Goal: Submit feedback/report problem: Submit feedback/report problem

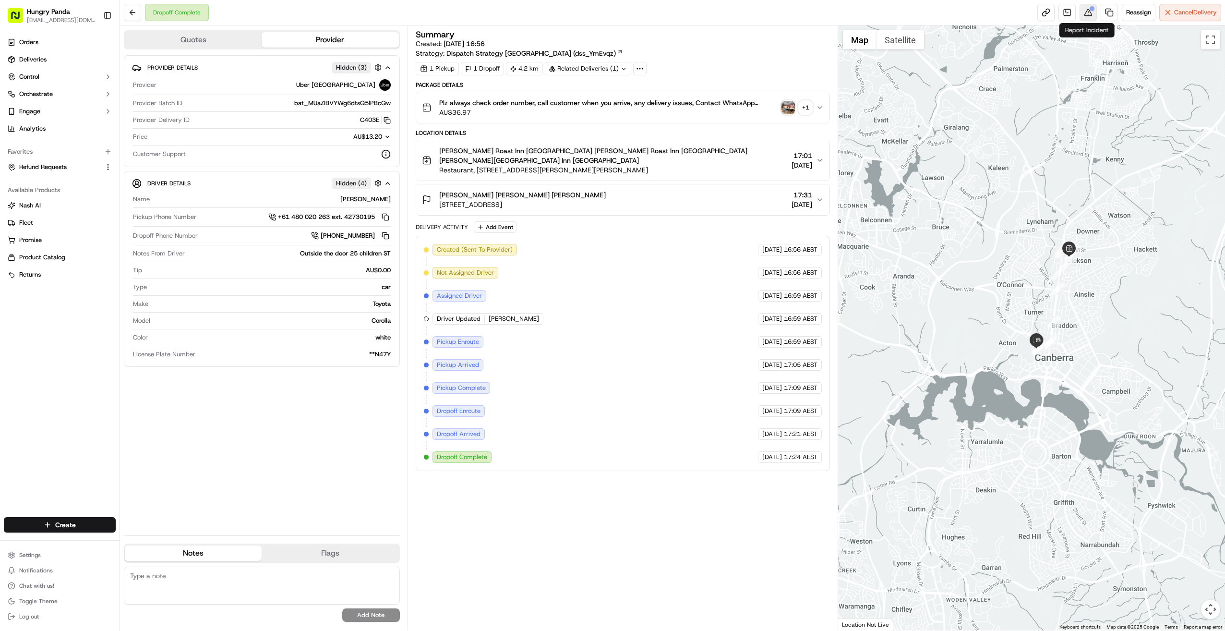
drag, startPoint x: 0, startPoint y: 0, endPoint x: 1090, endPoint y: 8, distance: 1090.1
click at [1090, 8] on div at bounding box center [1092, 8] width 5 height 5
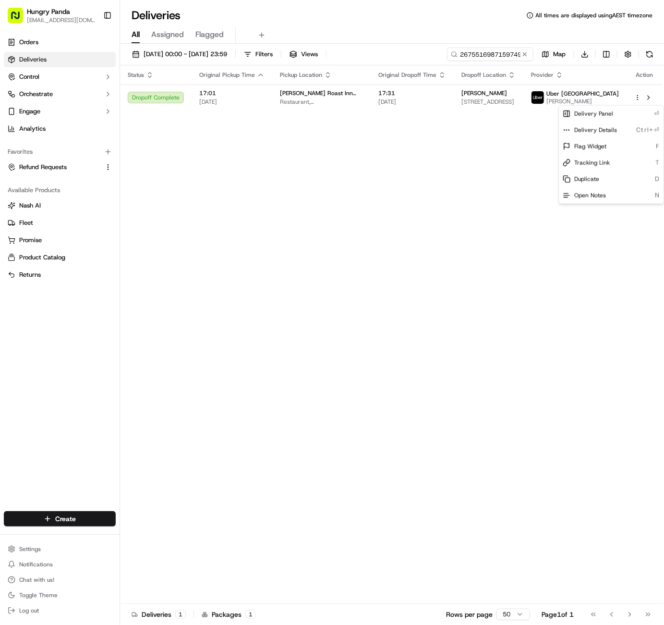
drag, startPoint x: 227, startPoint y: 164, endPoint x: 298, endPoint y: 118, distance: 84.3
click at [228, 164] on html "Hungry Panda liurui0731@hungrypandagroup.com Toggle Sidebar Orders Deliveries C…" at bounding box center [332, 312] width 664 height 625
click at [528, 55] on button at bounding box center [525, 54] width 10 height 10
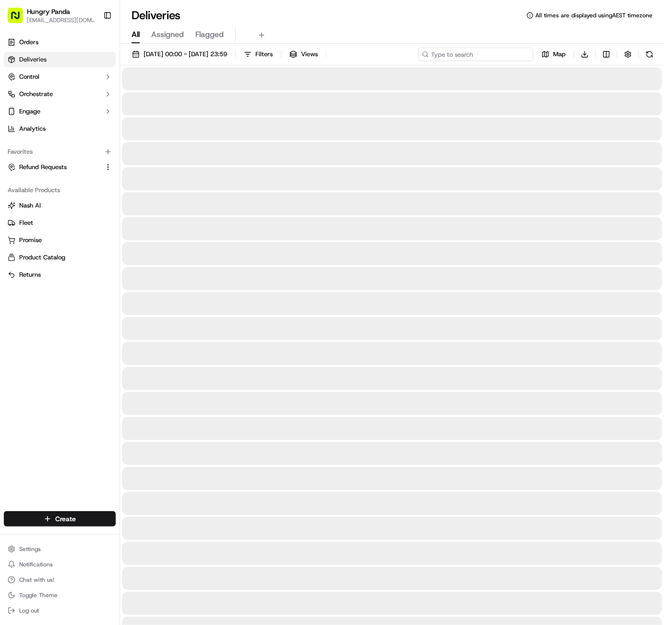
click at [507, 55] on input at bounding box center [475, 54] width 115 height 13
paste input "0704563067455790211669"
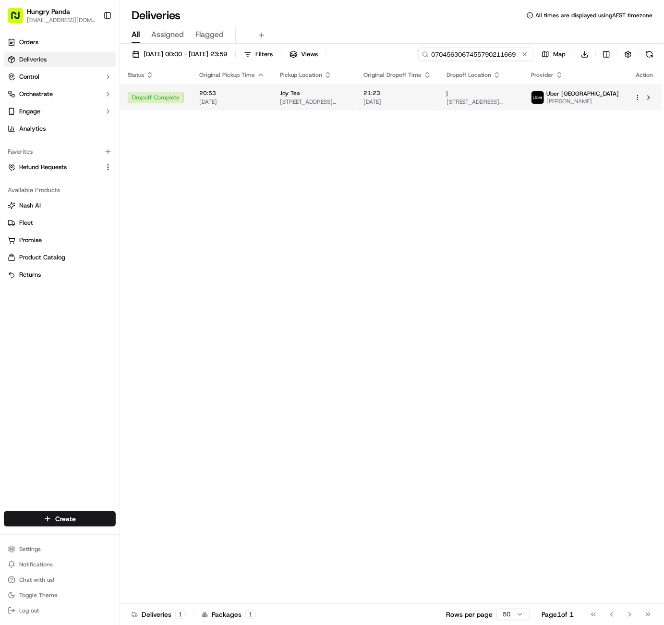
type input "0704563067455790211669"
click at [638, 98] on html "Hungry Panda liurui0731@hungrypandagroup.com Toggle Sidebar Orders Deliveries C…" at bounding box center [332, 312] width 664 height 625
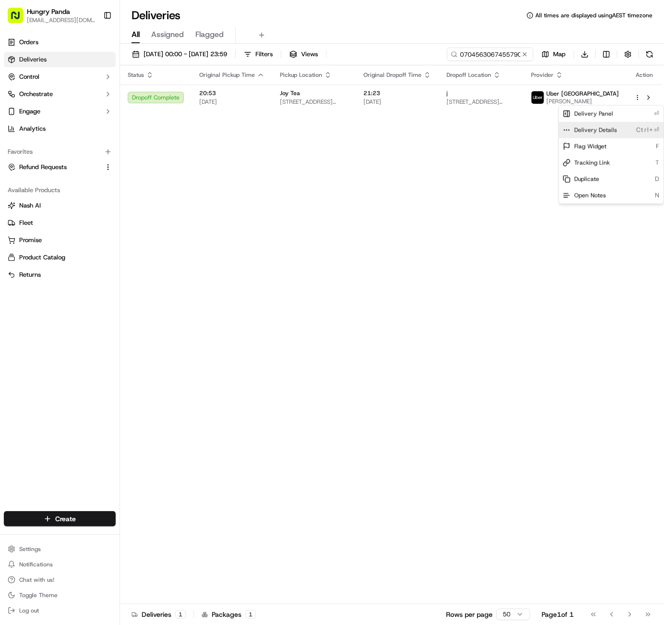
click at [615, 126] on span "Delivery Details" at bounding box center [595, 130] width 43 height 8
click at [522, 54] on html "Hungry Panda liurui0731@hungrypandagroup.com Toggle Sidebar Orders Deliveries C…" at bounding box center [332, 312] width 664 height 625
click at [525, 55] on button at bounding box center [525, 54] width 10 height 10
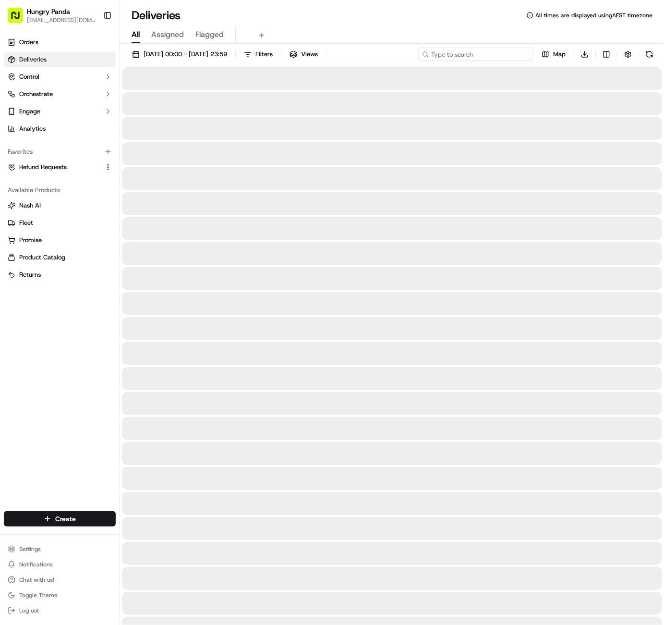
click at [499, 50] on input at bounding box center [475, 54] width 115 height 13
paste input "3684302117552713131742"
type input "3684302117552713131742"
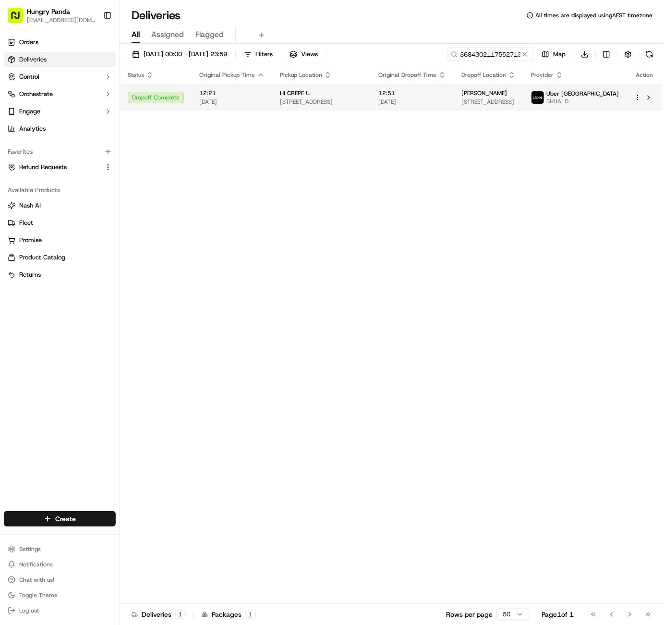
click at [634, 96] on td at bounding box center [645, 98] width 36 height 26
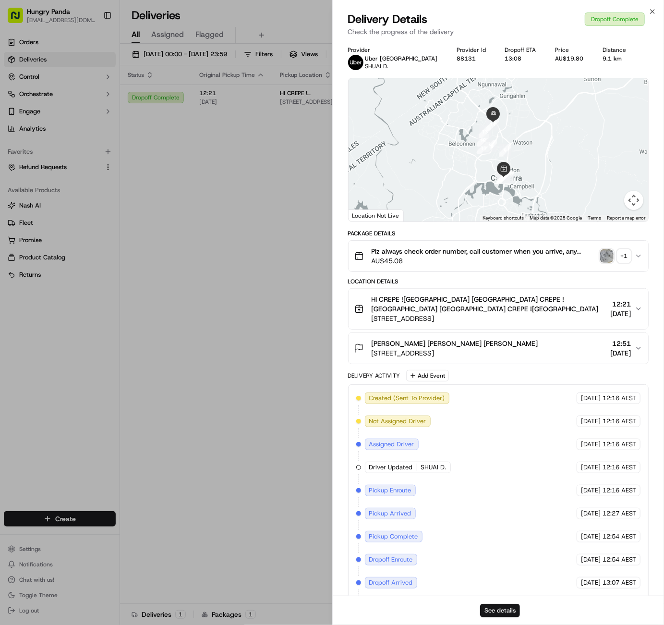
click at [494, 609] on button "See details" at bounding box center [500, 610] width 40 height 13
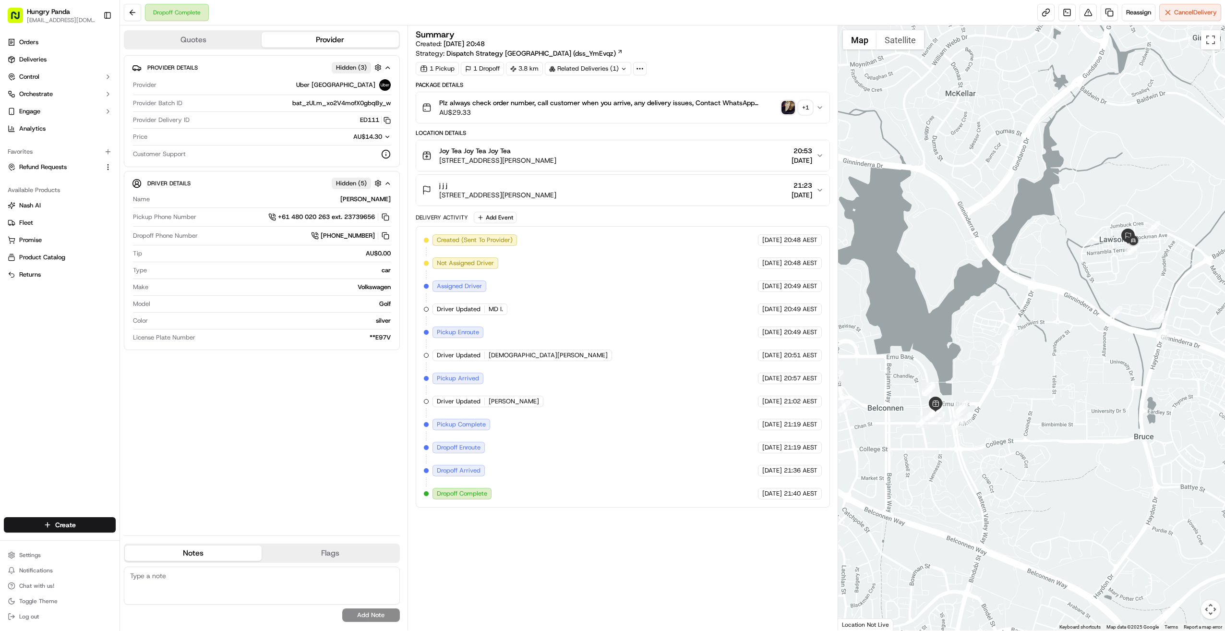
click at [812, 105] on div "+ 1" at bounding box center [805, 107] width 13 height 13
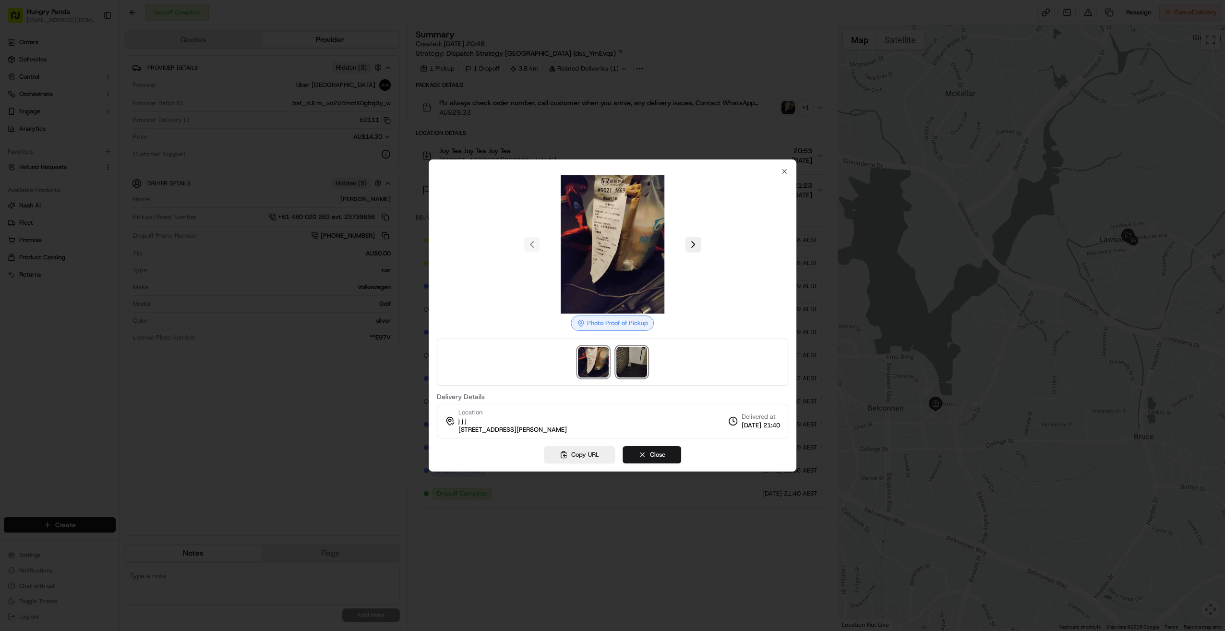
click at [622, 360] on img at bounding box center [632, 362] width 31 height 31
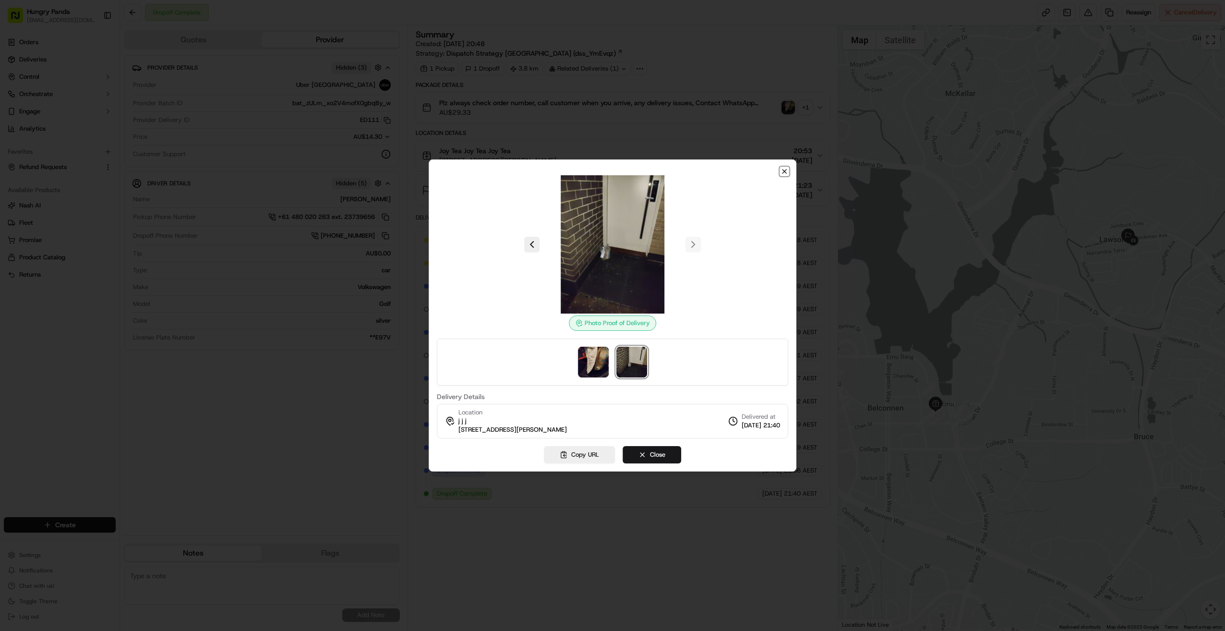
click at [786, 174] on icon "button" at bounding box center [785, 172] width 8 height 8
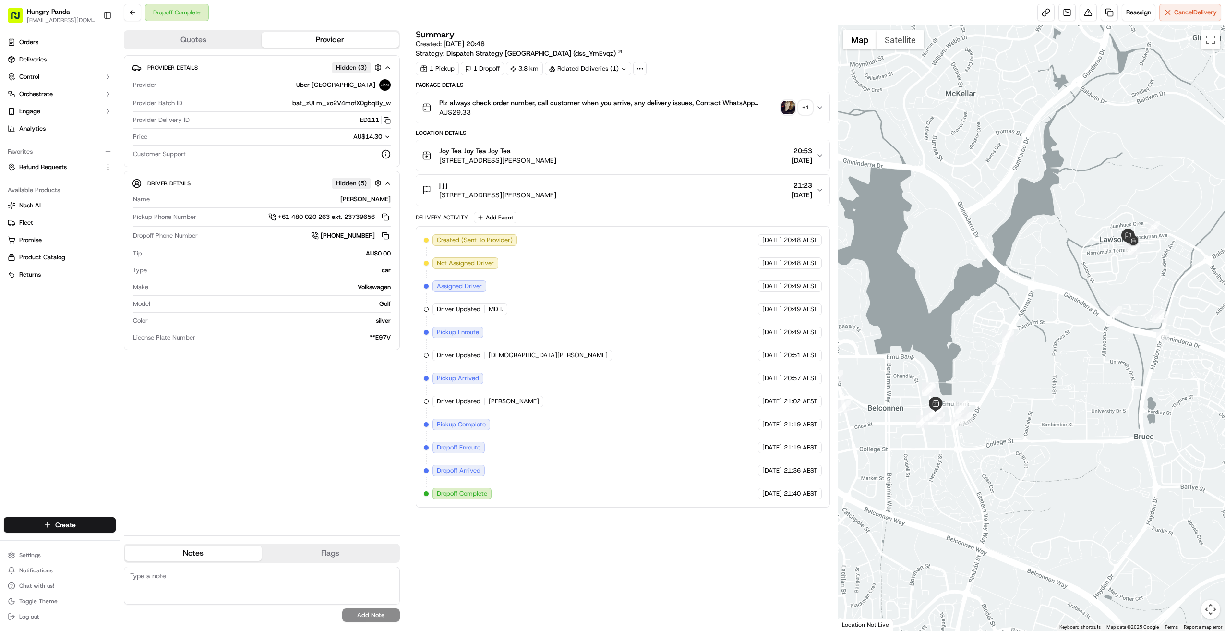
click at [821, 107] on icon "button" at bounding box center [820, 108] width 8 height 8
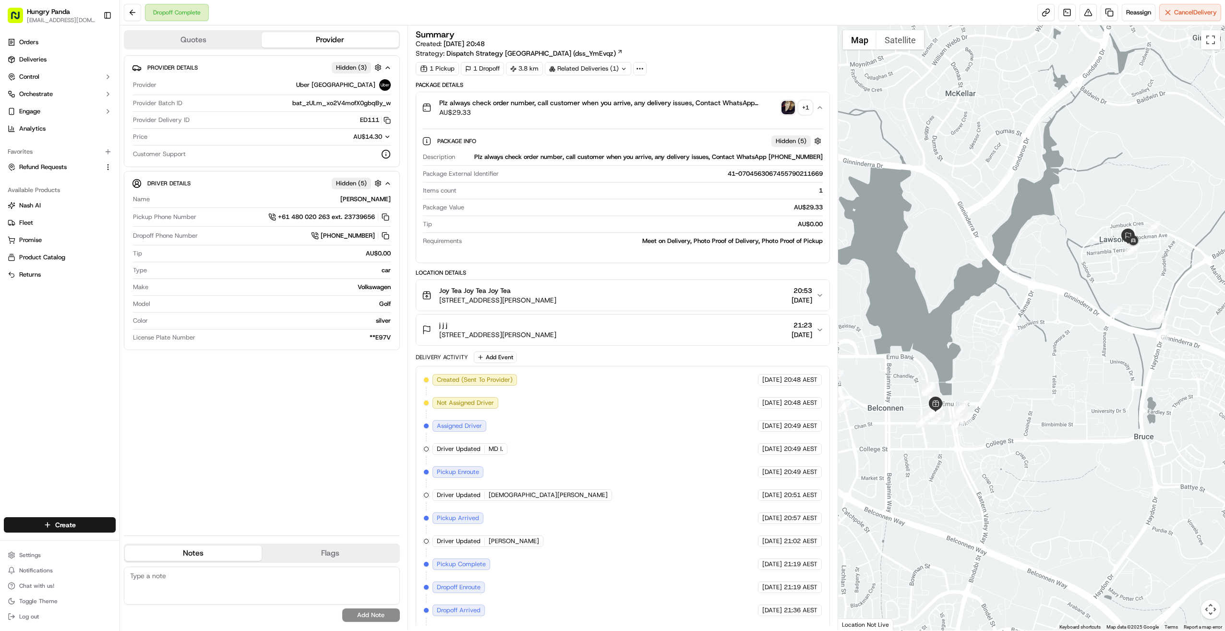
click at [804, 102] on div "+ 1" at bounding box center [805, 107] width 13 height 13
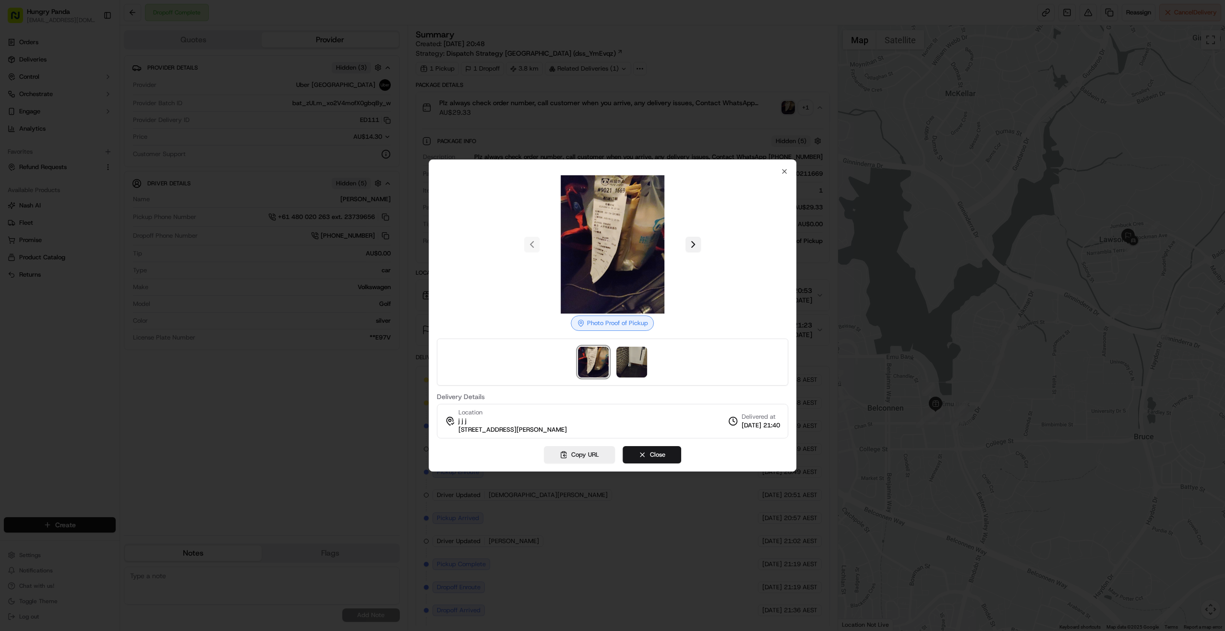
click at [689, 240] on button at bounding box center [693, 244] width 15 height 15
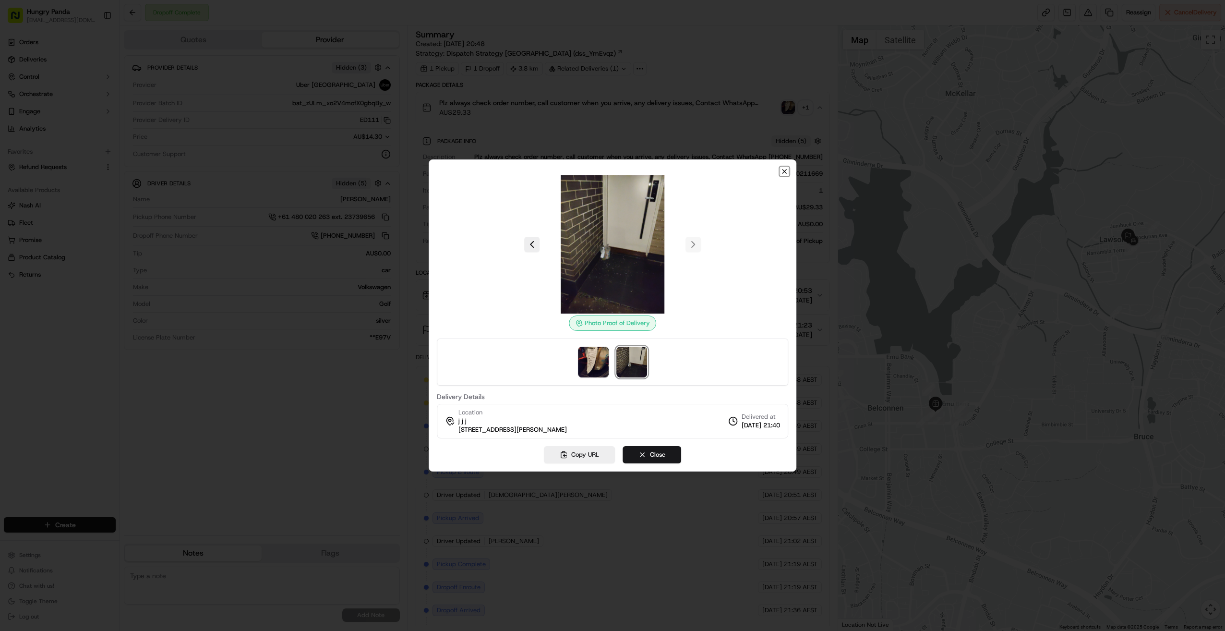
click at [782, 173] on icon "button" at bounding box center [785, 172] width 8 height 8
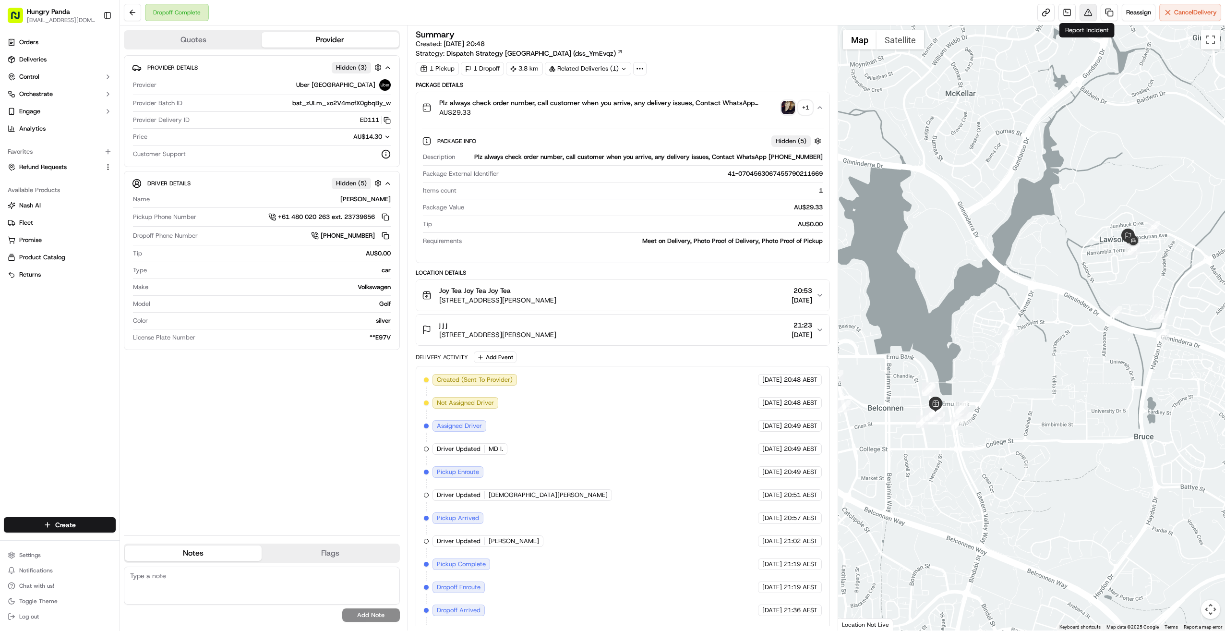
click at [1090, 15] on button at bounding box center [1088, 12] width 17 height 17
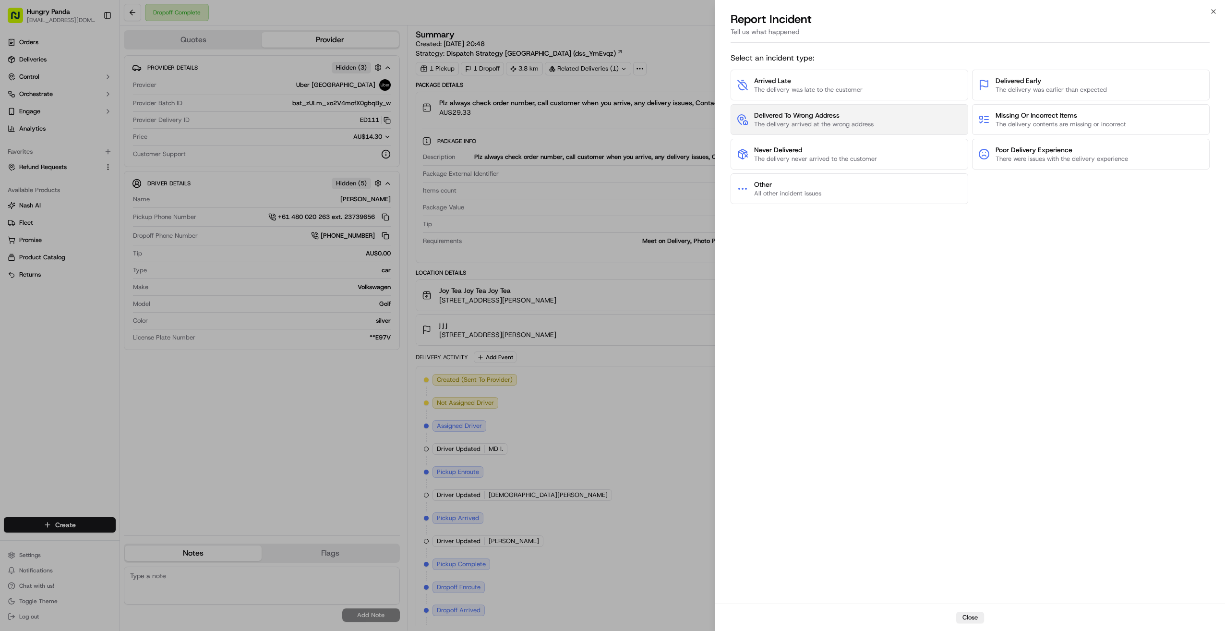
click at [786, 121] on span "The delivery arrived at the wrong address" at bounding box center [814, 124] width 120 height 9
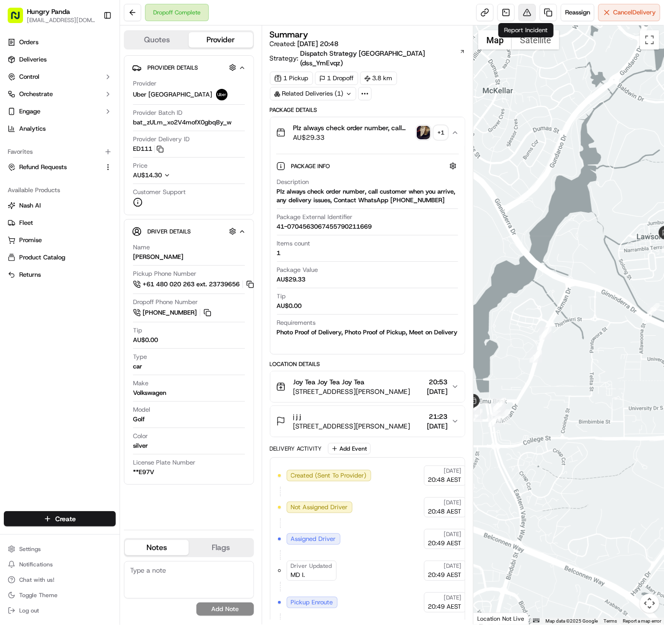
click at [530, 12] on button at bounding box center [527, 12] width 17 height 17
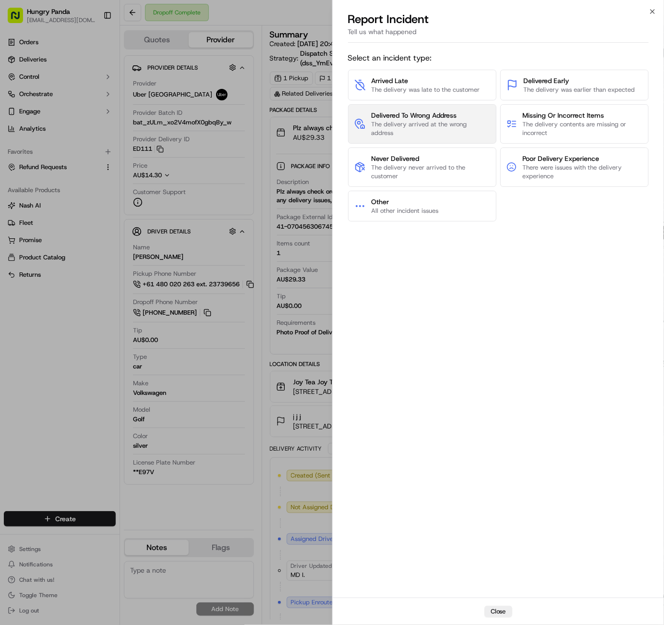
click at [443, 115] on span "Delivered To Wrong Address" at bounding box center [430, 115] width 119 height 10
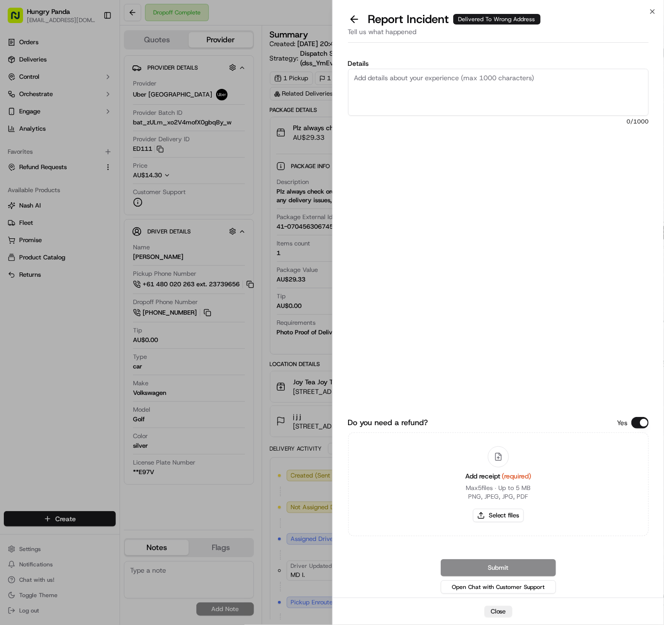
click at [461, 95] on textarea "Details" at bounding box center [498, 92] width 301 height 47
paste textarea "The customer reported that they did not receive the food. It was shown as deliv…"
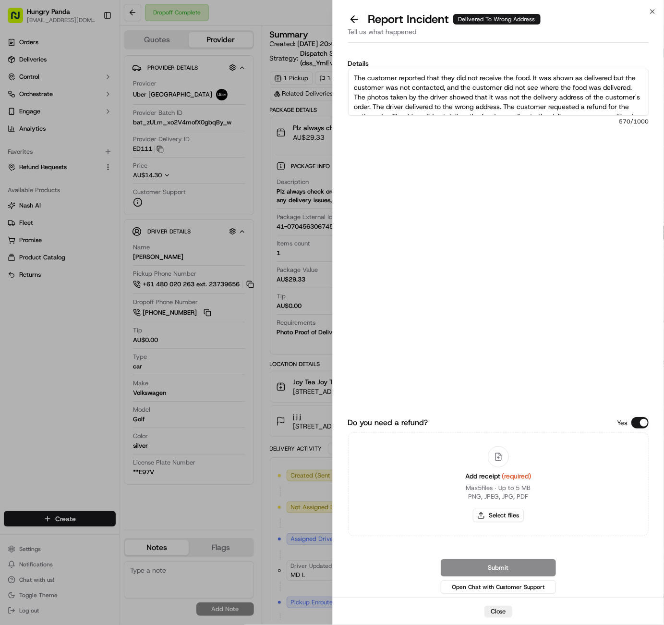
scroll to position [35, 0]
type textarea "The customer reported that they did not receive the food. It was shown as deliv…"
click at [497, 455] on icon at bounding box center [498, 456] width 9 height 9
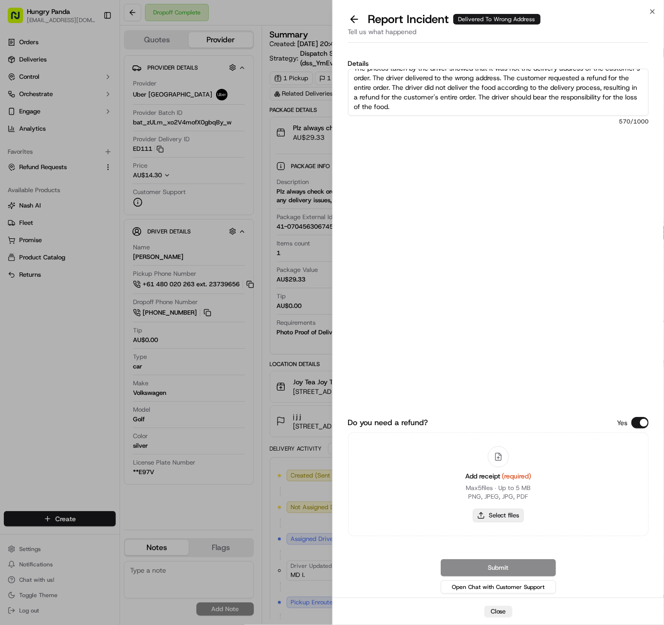
click at [497, 510] on button "Select files" at bounding box center [498, 515] width 51 height 13
type input "C:\fakepath\屏幕截图 2025-09-17 143107.png"
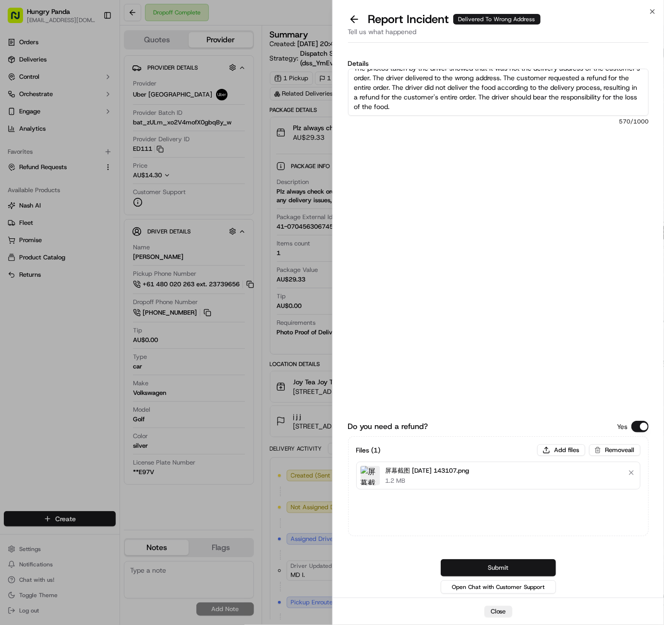
click at [539, 569] on button "Submit" at bounding box center [498, 567] width 115 height 17
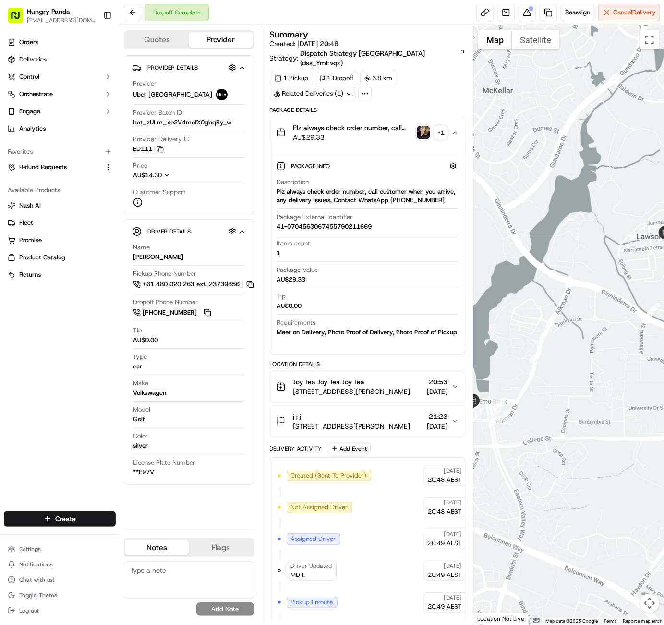
drag, startPoint x: 73, startPoint y: 323, endPoint x: 103, endPoint y: 285, distance: 48.2
click at [73, 323] on div "Orders Deliveries Control Orchestrate Engage Analytics Favorites Refund Request…" at bounding box center [60, 267] width 120 height 473
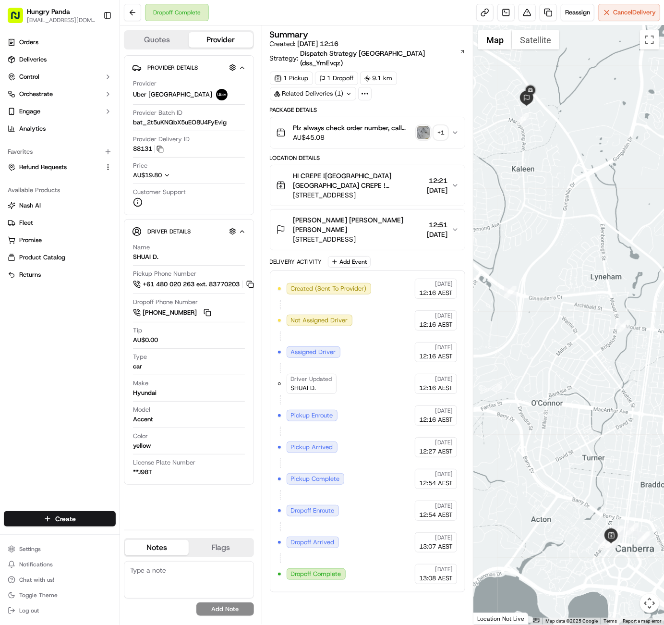
click at [354, 106] on div "Package Details" at bounding box center [368, 110] width 196 height 8
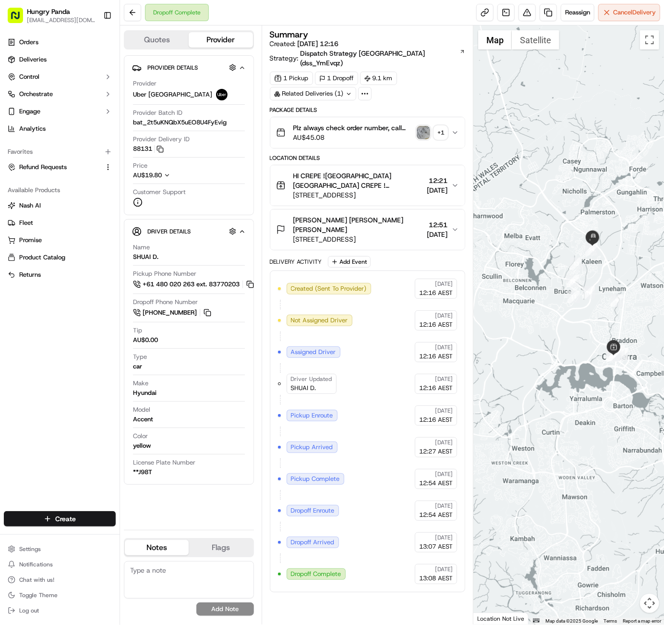
click at [458, 117] on button "Plz always check order number, call customer when you arrive, any delivery issu…" at bounding box center [367, 132] width 195 height 31
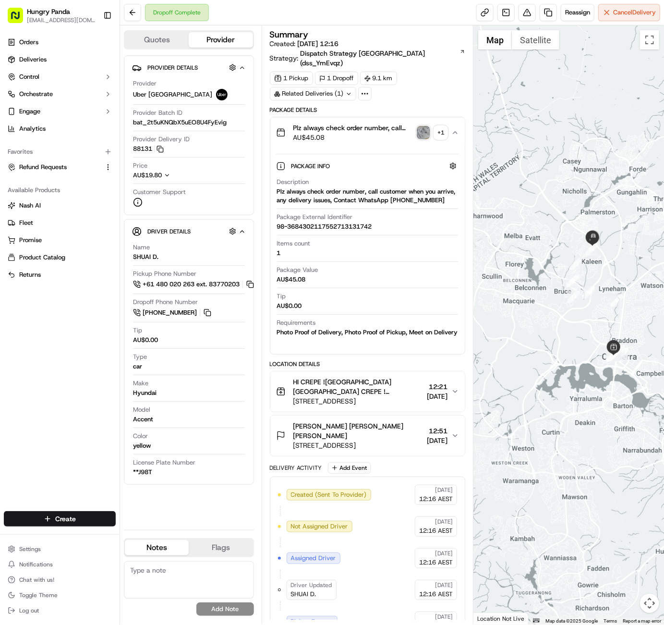
click at [428, 126] on img "button" at bounding box center [423, 132] width 13 height 13
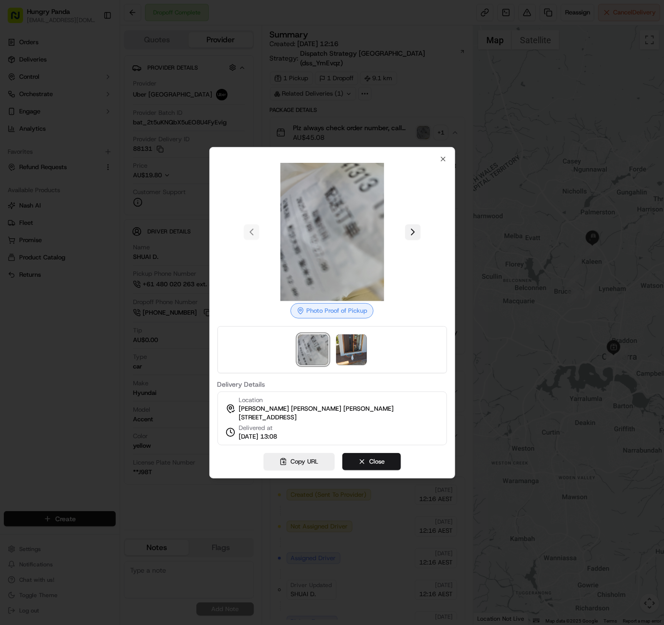
click at [413, 235] on button at bounding box center [412, 231] width 15 height 15
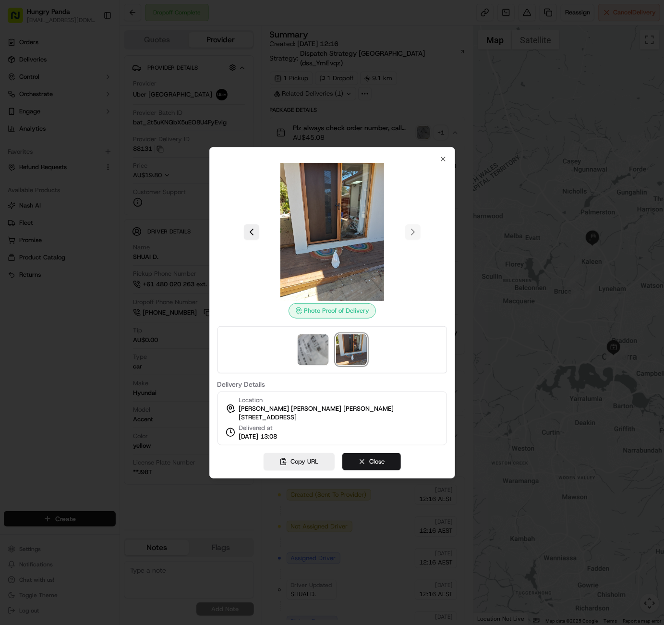
click at [385, 147] on div "Photo Proof of Delivery Delivery Details Location [PERSON_NAME] [PERSON_NAME] […" at bounding box center [332, 312] width 246 height 331
click at [445, 150] on div "Photo Proof of Delivery Delivery Details Location [PERSON_NAME] [PERSON_NAME] […" at bounding box center [332, 312] width 246 height 331
click at [443, 155] on icon "button" at bounding box center [443, 159] width 8 height 8
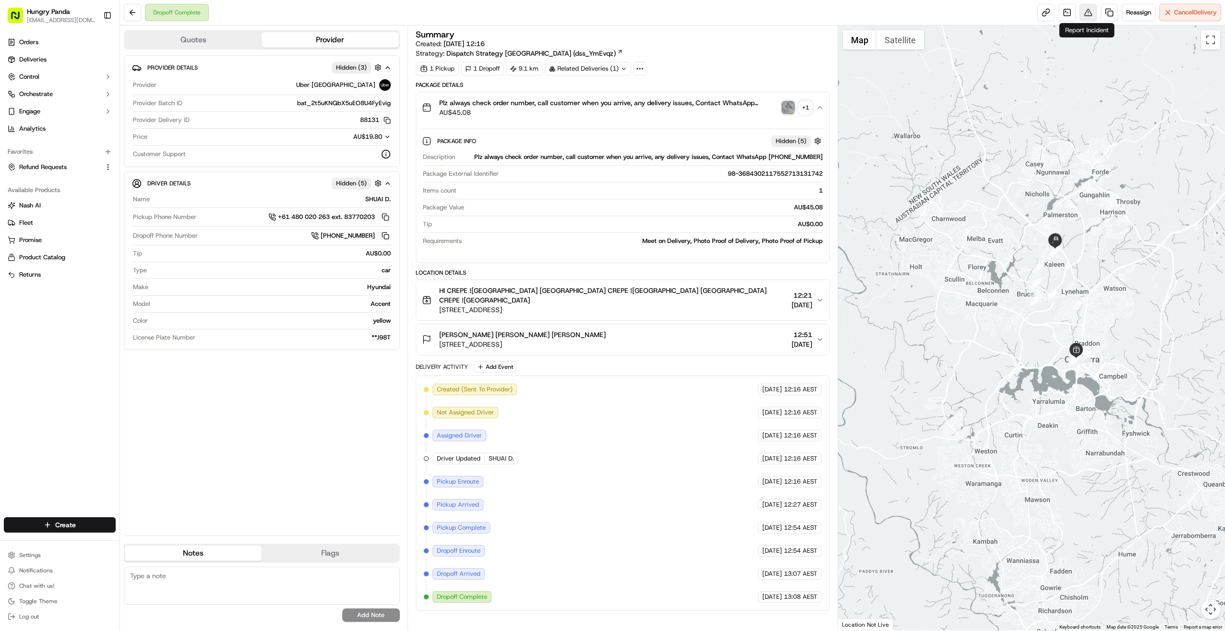
click at [664, 13] on button at bounding box center [1088, 12] width 17 height 17
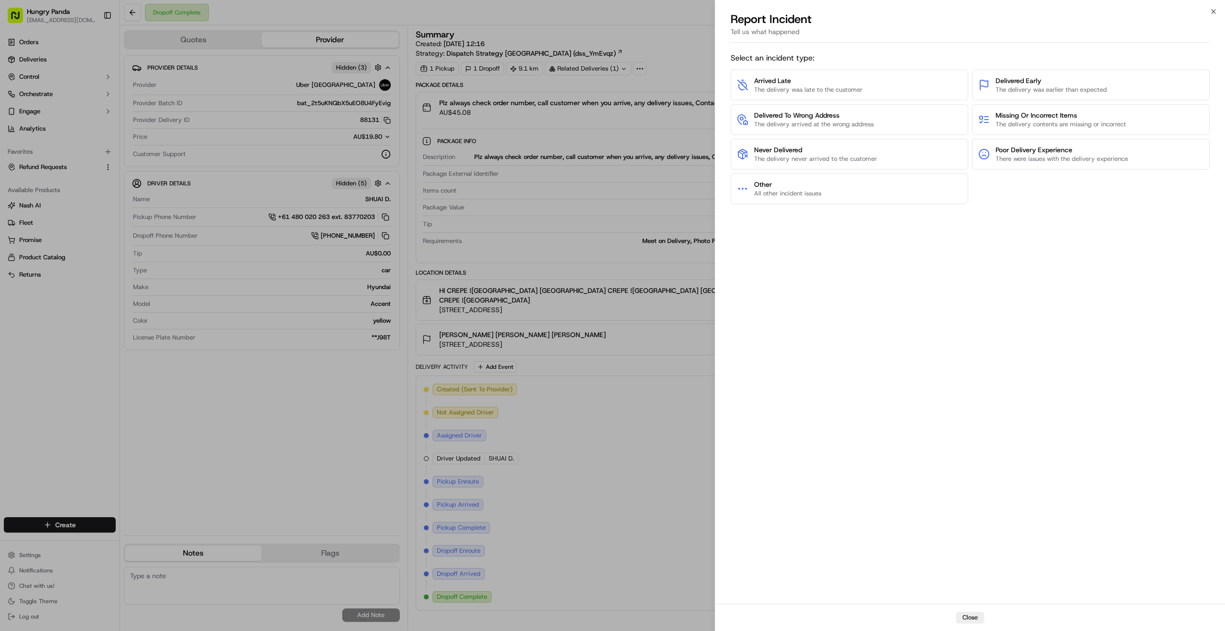
drag, startPoint x: 187, startPoint y: 360, endPoint x: 206, endPoint y: 348, distance: 22.2
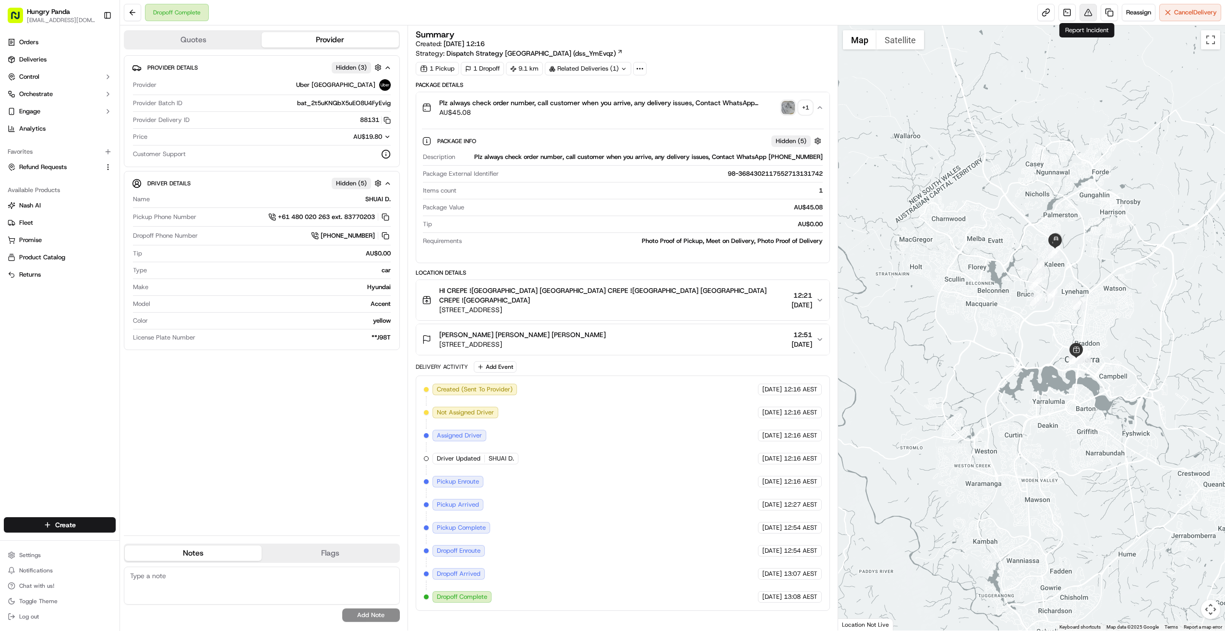
click at [664, 11] on button at bounding box center [1088, 12] width 17 height 17
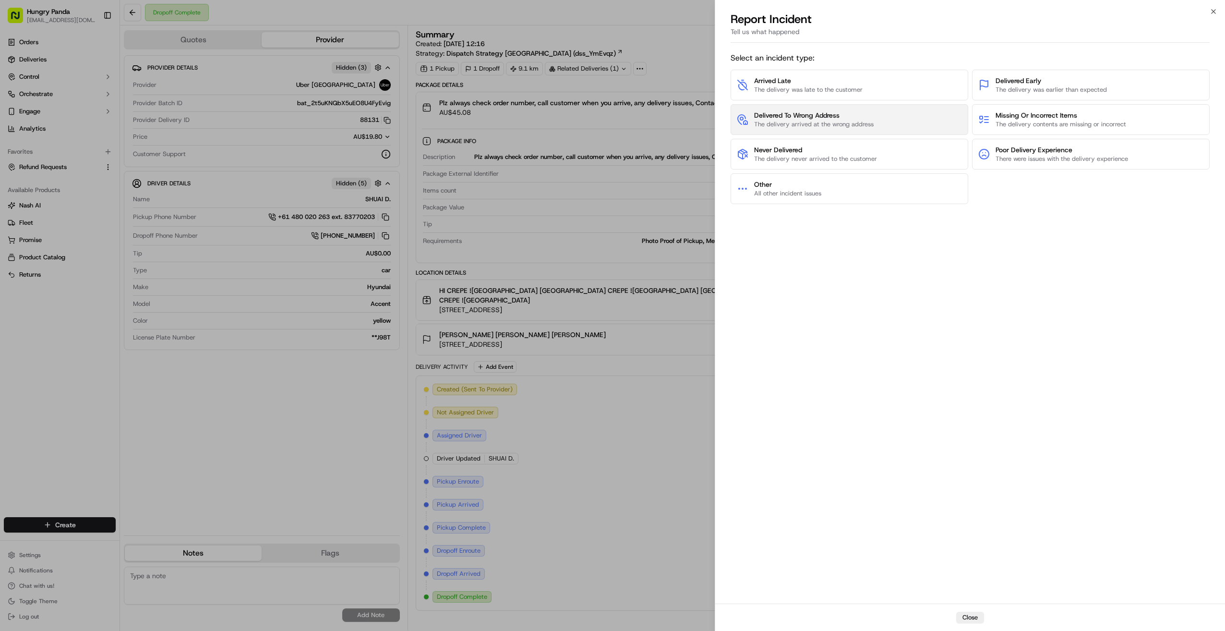
click at [664, 116] on span "Delivered To Wrong Address" at bounding box center [814, 115] width 120 height 10
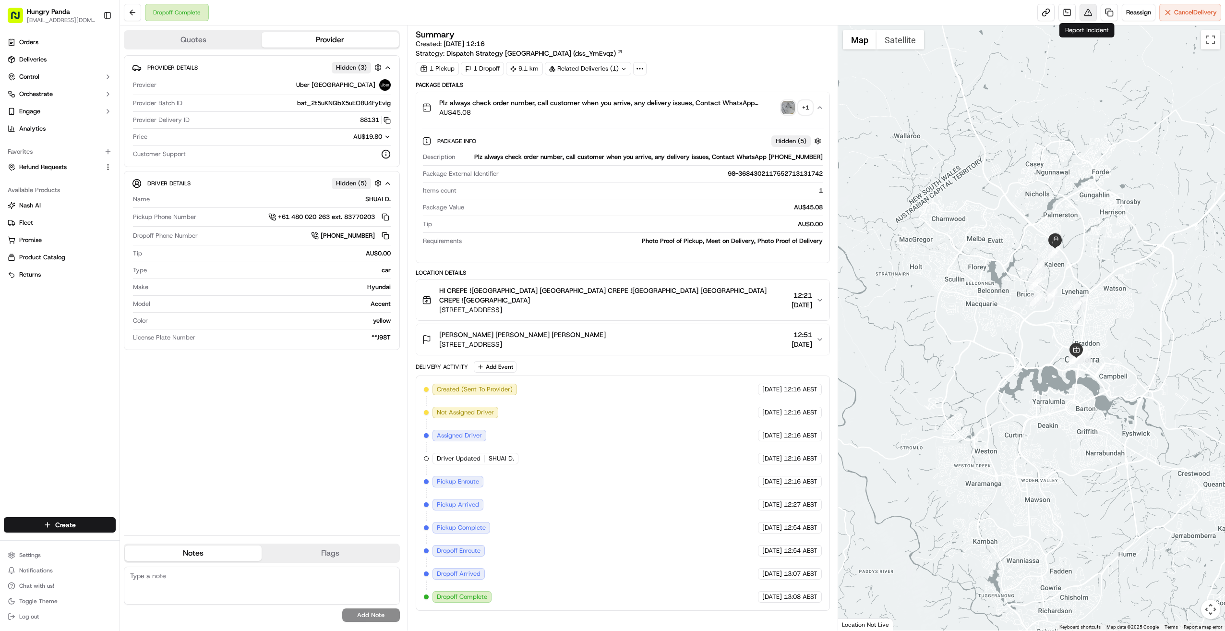
click at [664, 11] on button at bounding box center [1088, 12] width 17 height 17
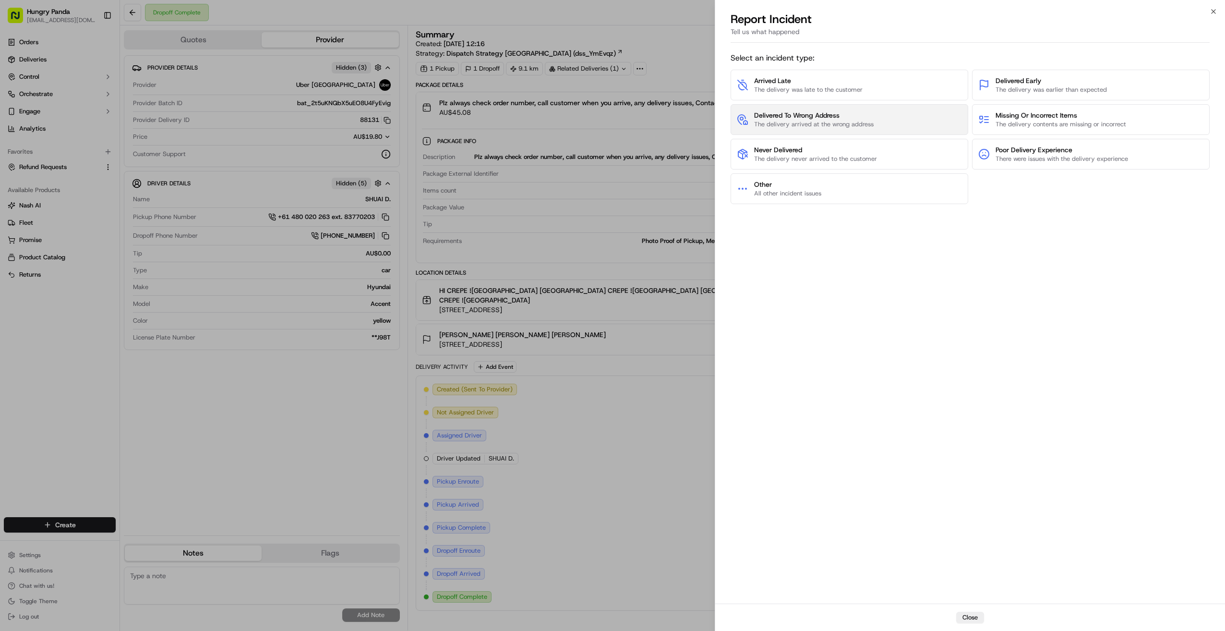
click at [664, 122] on span "The delivery arrived at the wrong address" at bounding box center [814, 124] width 120 height 9
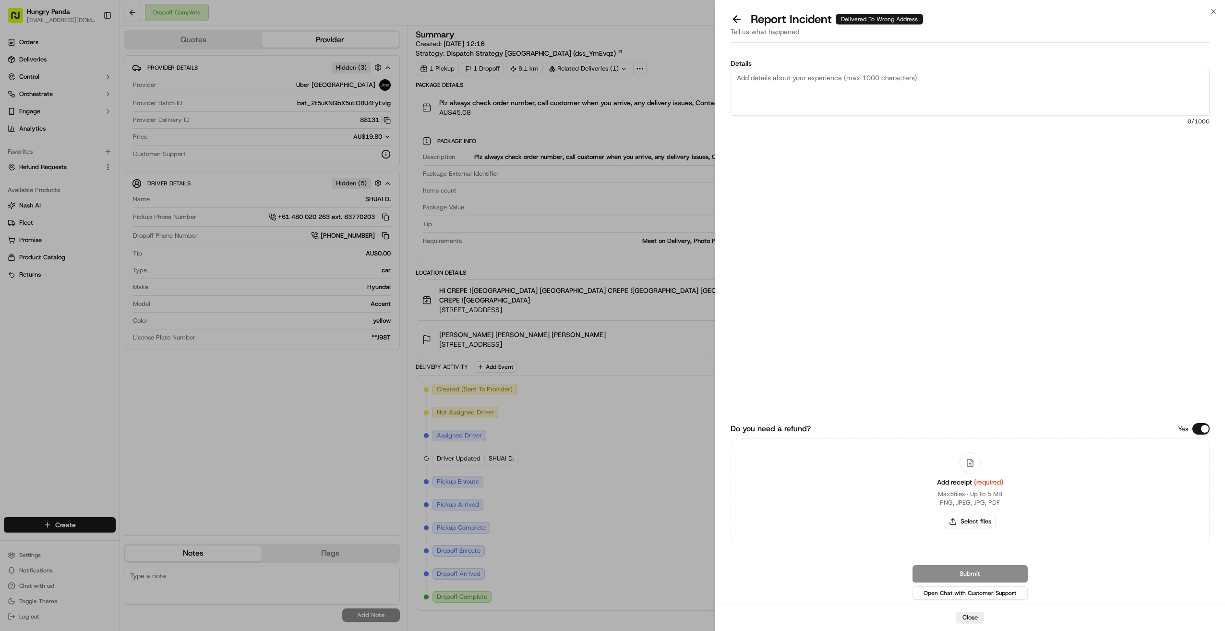
click at [664, 97] on textarea "Details" at bounding box center [970, 92] width 479 height 47
paste textarea "The customer reported that they did not receive the food. It was shown as deliv…"
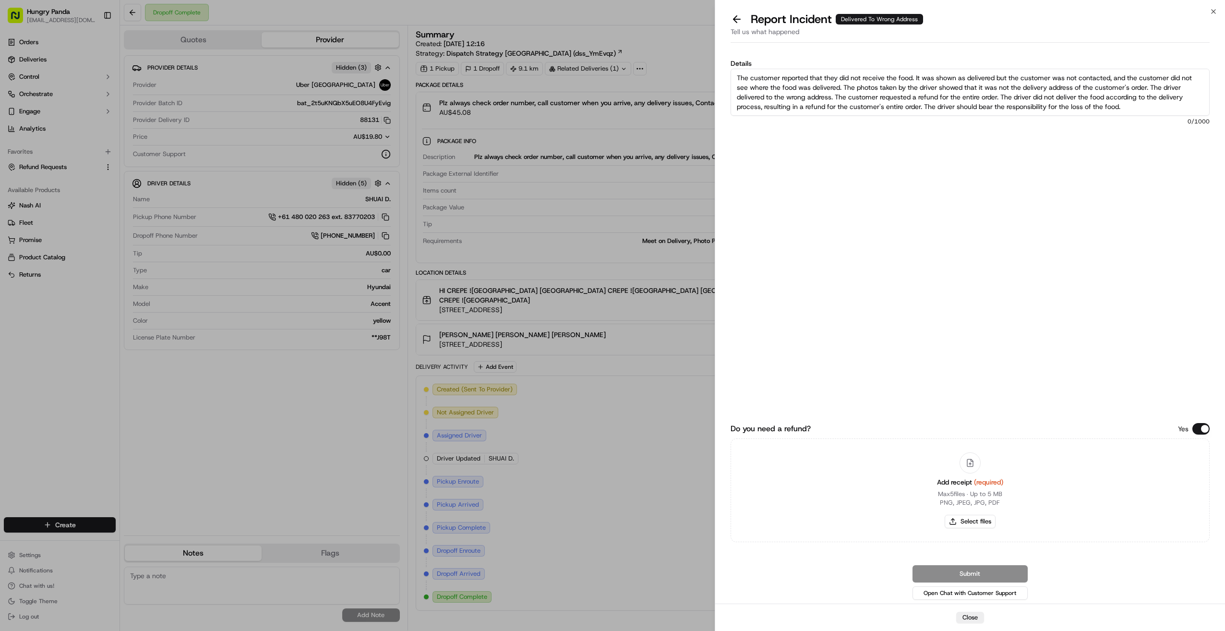
scroll to position [6, 0]
type textarea "The customer reported that they did not receive the food. It was shown as deliv…"
click at [664, 524] on button "Select files" at bounding box center [970, 521] width 51 height 13
type input "C:\fakepath\屏幕截图 [DATE] 143431.png"
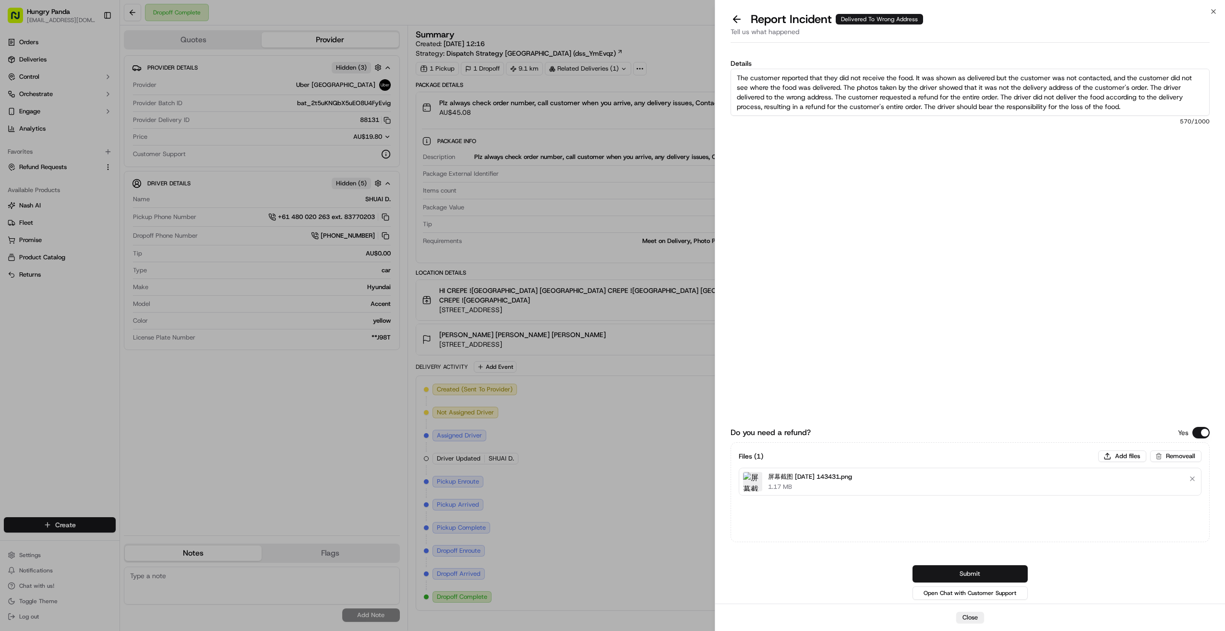
click at [664, 568] on button "Submit" at bounding box center [970, 573] width 115 height 17
